Goal: Transaction & Acquisition: Purchase product/service

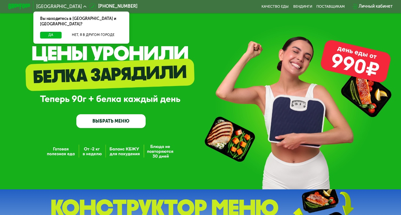
click at [103, 124] on link "ВЫБРАТЬ МЕНЮ" at bounding box center [110, 121] width 69 height 14
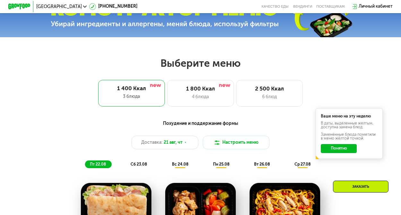
scroll to position [200, 0]
click at [345, 149] on button "Понятно" at bounding box center [339, 148] width 36 height 9
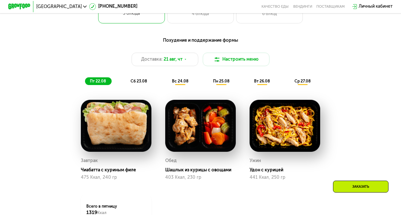
scroll to position [282, 0]
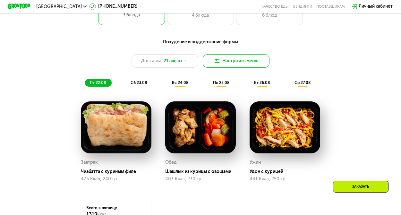
click at [253, 62] on button "Настроить меню" at bounding box center [236, 60] width 67 height 13
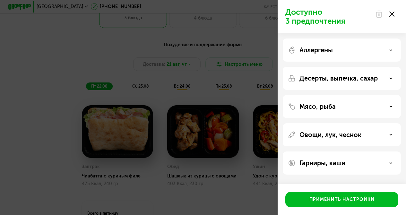
click at [391, 15] on icon at bounding box center [391, 14] width 5 height 5
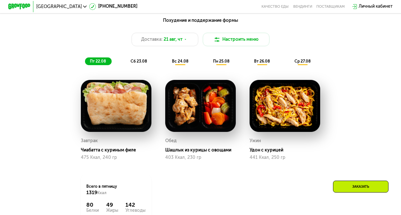
scroll to position [303, 0]
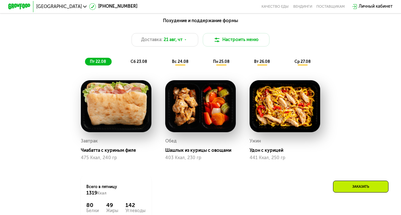
click at [95, 153] on div "Чиабатта с куриным филе" at bounding box center [118, 150] width 75 height 5
click at [105, 119] on img at bounding box center [116, 106] width 71 height 52
click at [136, 64] on span "сб 23.08" at bounding box center [139, 61] width 16 height 4
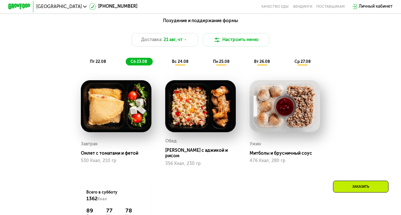
click at [175, 64] on span "вс 24.08" at bounding box center [180, 61] width 16 height 4
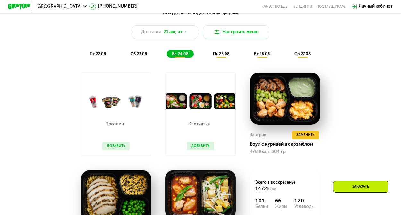
scroll to position [307, 0]
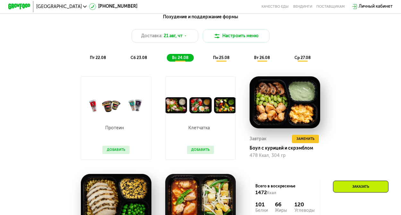
click at [220, 60] on span "пн 25.08" at bounding box center [221, 57] width 16 height 4
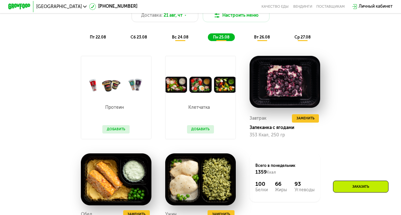
scroll to position [327, 0]
click at [260, 39] on span "вт 26.08" at bounding box center [262, 37] width 16 height 4
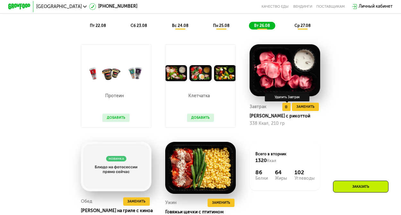
scroll to position [339, 0]
click at [301, 30] on div "ср 27.08" at bounding box center [302, 26] width 27 height 8
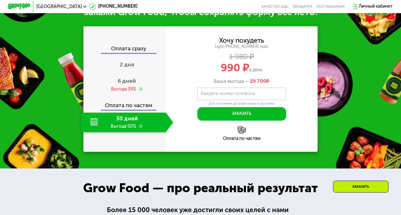
scroll to position [576, 0]
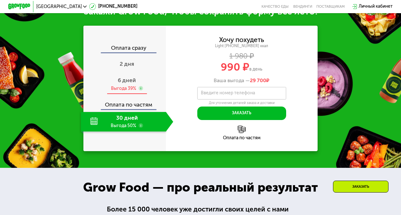
click at [127, 84] on span "6 дней" at bounding box center [127, 80] width 18 height 7
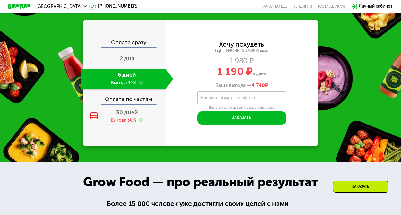
scroll to position [579, 0]
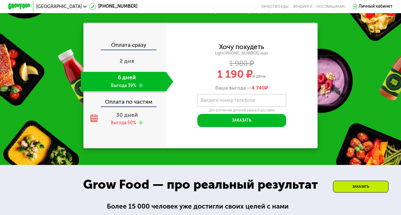
click at [139, 88] on use at bounding box center [141, 85] width 4 height 4
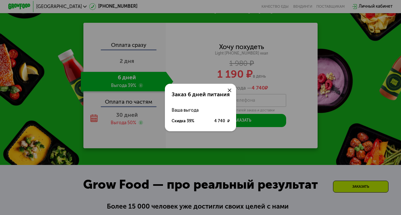
click at [229, 89] on icon at bounding box center [229, 90] width 3 height 3
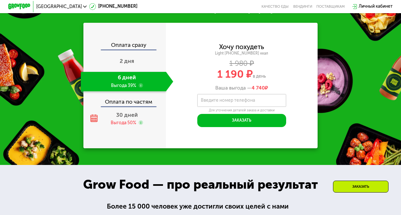
click at [144, 50] on div "Оплата сразу" at bounding box center [125, 45] width 82 height 7
click at [127, 64] on span "2 дня" at bounding box center [127, 61] width 14 height 7
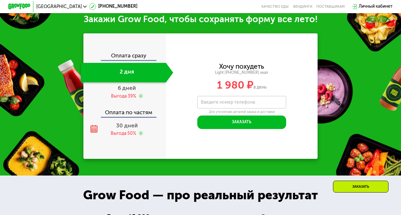
scroll to position [564, 0]
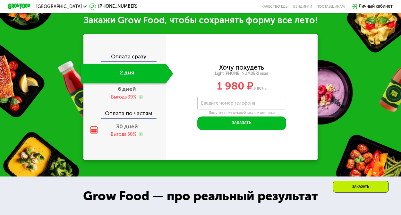
click at [134, 61] on div "Оплата сразу" at bounding box center [125, 57] width 82 height 7
click at [136, 54] on div "Оплата сразу 2 дня 6 дней Выгода 39% Оплата по частям 30 дней Выгода 50%" at bounding box center [124, 96] width 82 height 125
click at [137, 59] on div "Оплата сразу" at bounding box center [125, 57] width 82 height 7
click at [133, 92] on span "6 дней" at bounding box center [127, 89] width 18 height 7
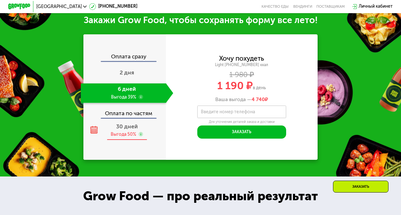
click at [128, 137] on div "Выгода 50%" at bounding box center [124, 134] width 26 height 6
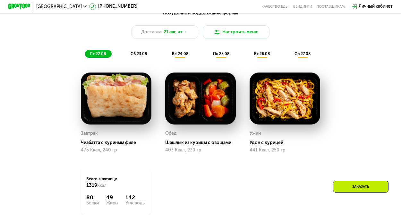
scroll to position [306, 0]
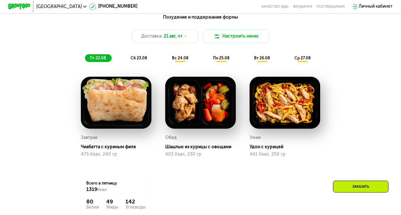
click at [140, 60] on span "сб 23.08" at bounding box center [139, 58] width 16 height 4
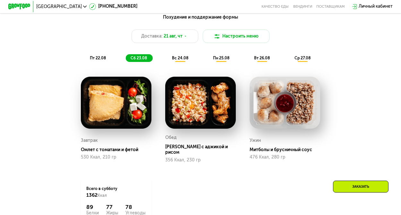
click at [176, 60] on span "вс 24.08" at bounding box center [180, 58] width 16 height 4
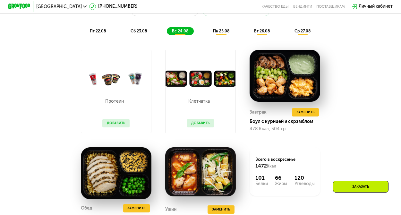
scroll to position [339, 0]
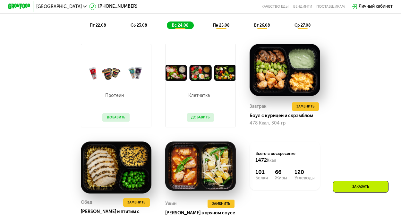
drag, startPoint x: 196, startPoint y: 120, endPoint x: 195, endPoint y: 116, distance: 4.5
click at [196, 120] on button "Добавить" at bounding box center [200, 117] width 27 height 8
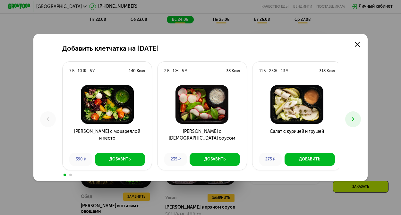
scroll to position [346, 0]
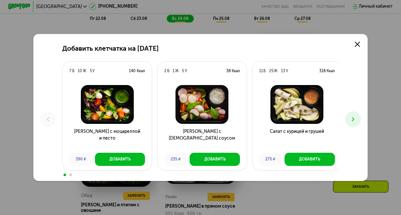
click at [355, 122] on icon at bounding box center [353, 119] width 7 height 7
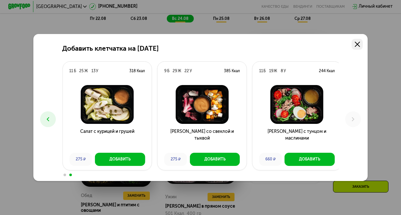
click at [360, 44] on icon at bounding box center [357, 44] width 5 height 5
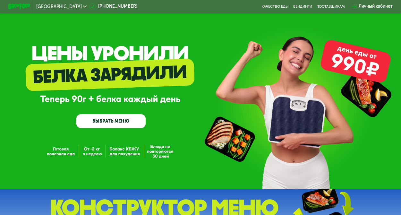
scroll to position [1, 0]
